Goal: Task Accomplishment & Management: Manage account settings

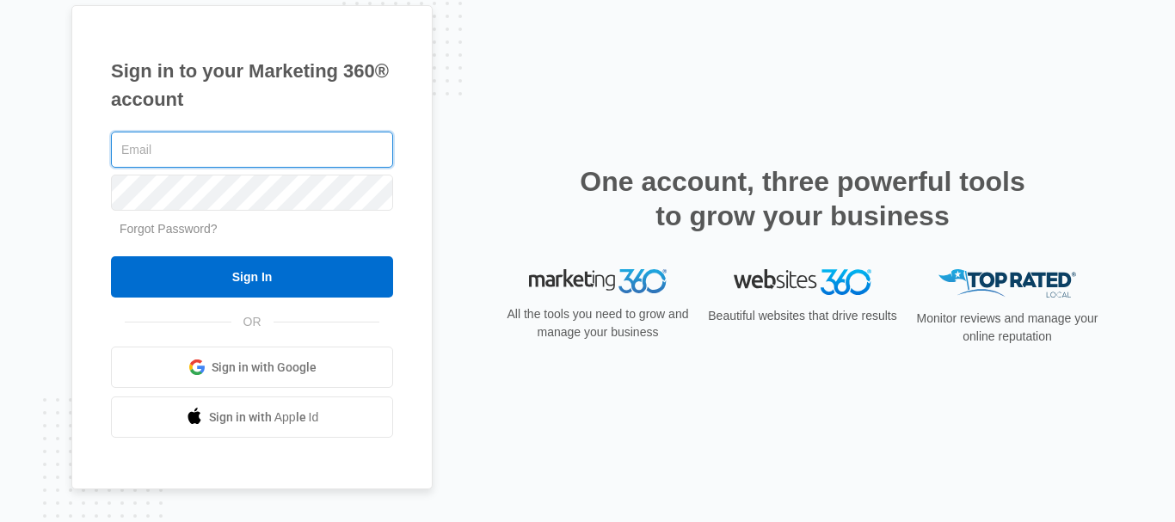
click at [309, 143] on input "text" at bounding box center [252, 150] width 282 height 36
paste input "[EMAIL_ADDRESS][DOMAIN_NAME]"
type input "[EMAIL_ADDRESS][DOMAIN_NAME]"
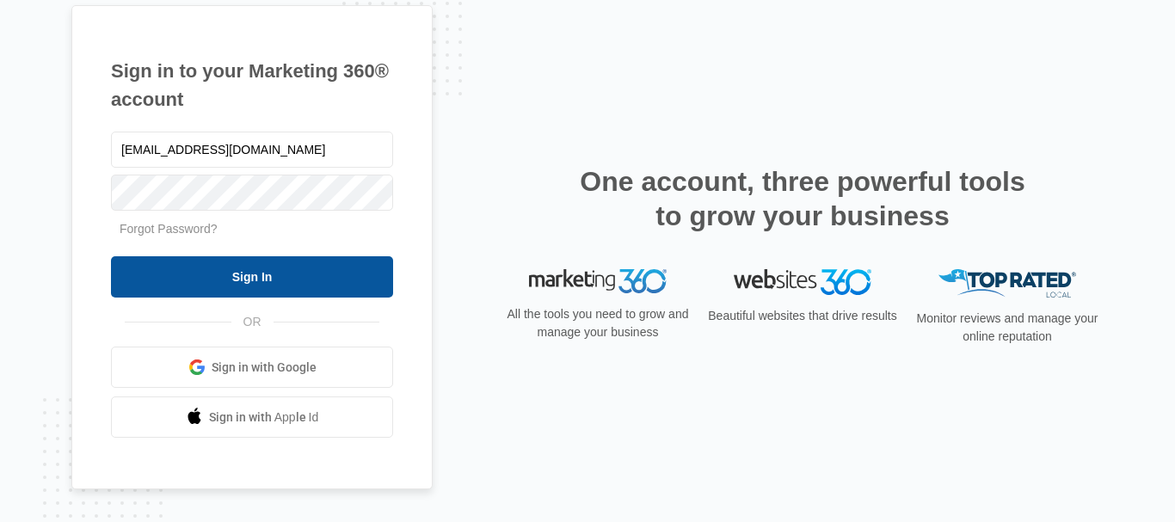
click at [196, 289] on input "Sign In" at bounding box center [252, 276] width 282 height 41
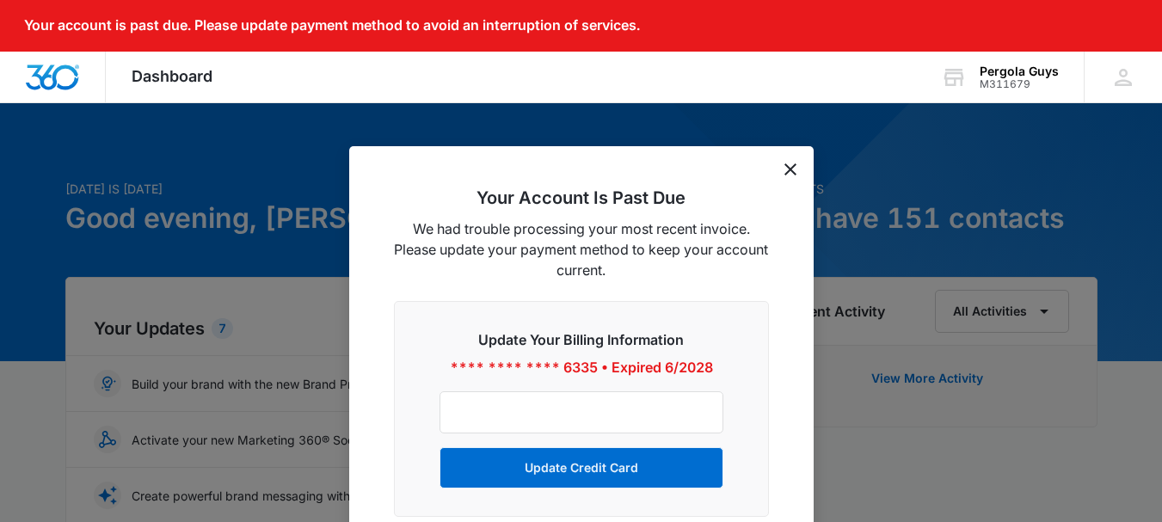
click at [359, 119] on div at bounding box center [581, 261] width 1162 height 522
click at [788, 173] on icon "dismiss this dialog" at bounding box center [790, 169] width 12 height 12
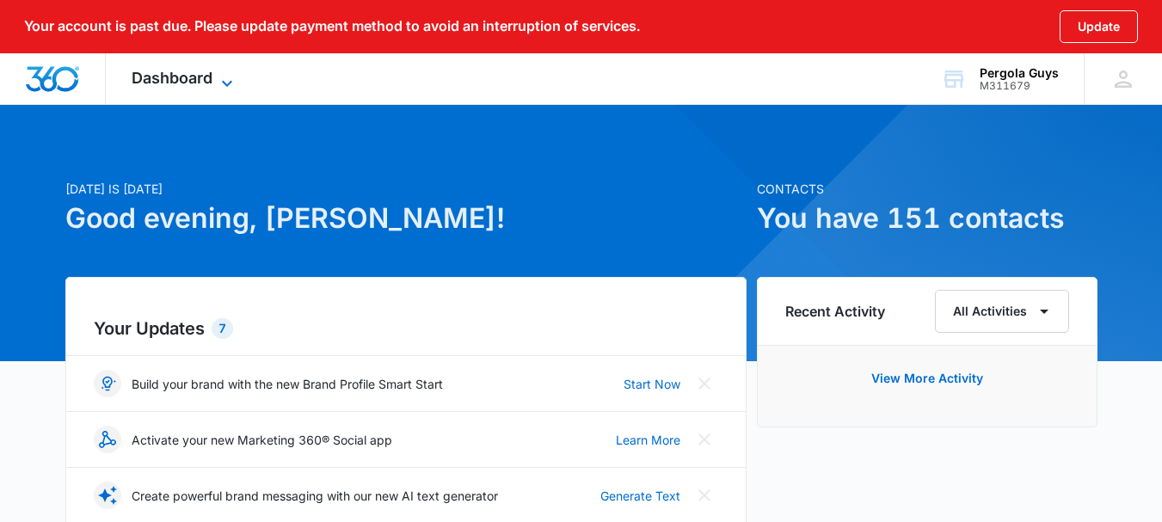
click at [226, 77] on icon at bounding box center [227, 83] width 21 height 21
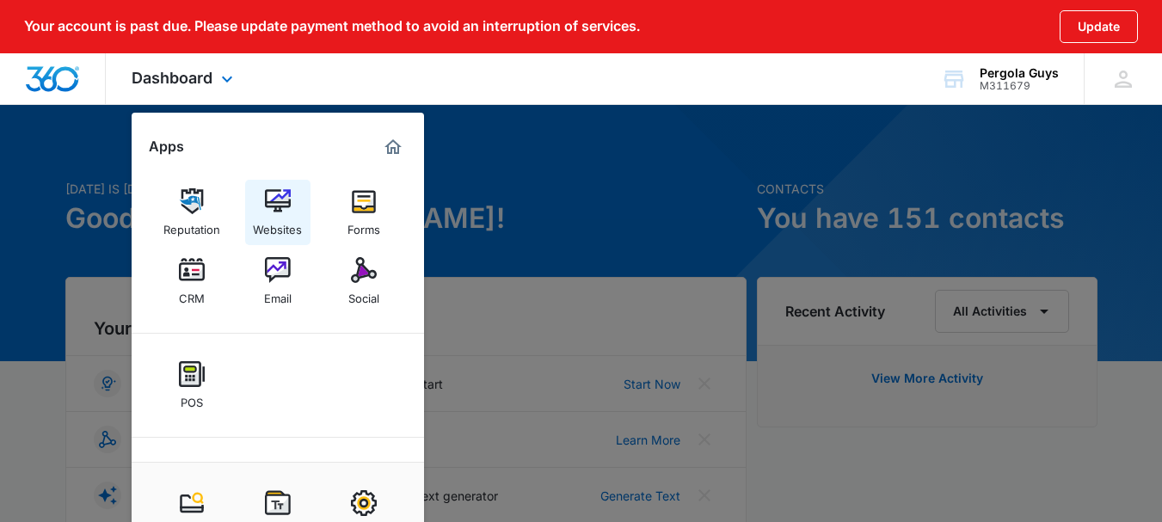
click at [275, 208] on img at bounding box center [278, 201] width 26 height 26
